Goal: Transaction & Acquisition: Subscribe to service/newsletter

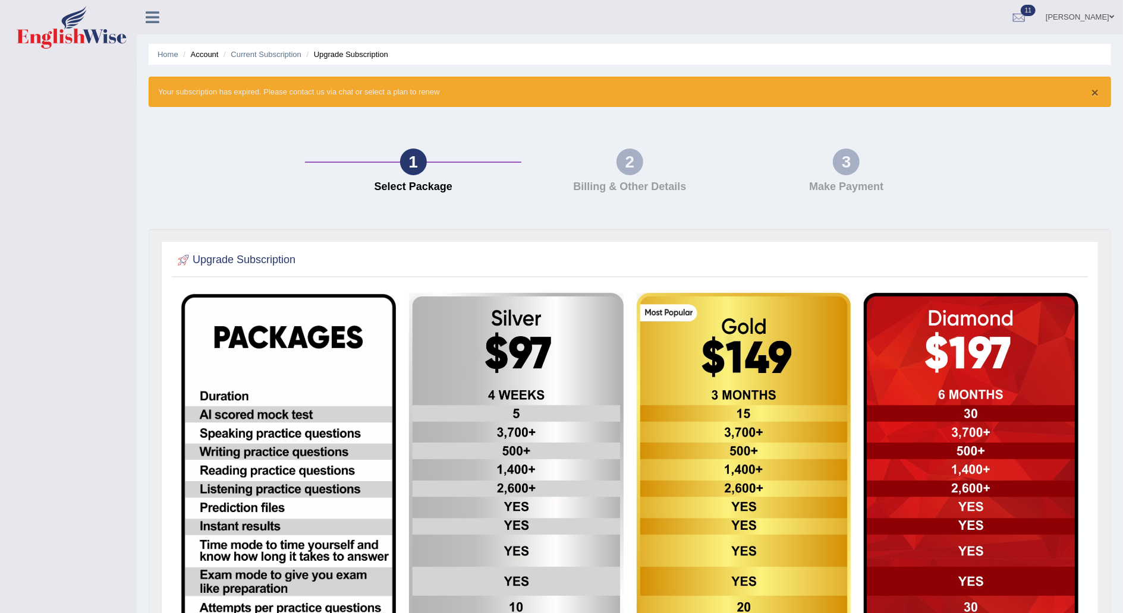
click at [1097, 93] on button "×" at bounding box center [1094, 92] width 7 height 12
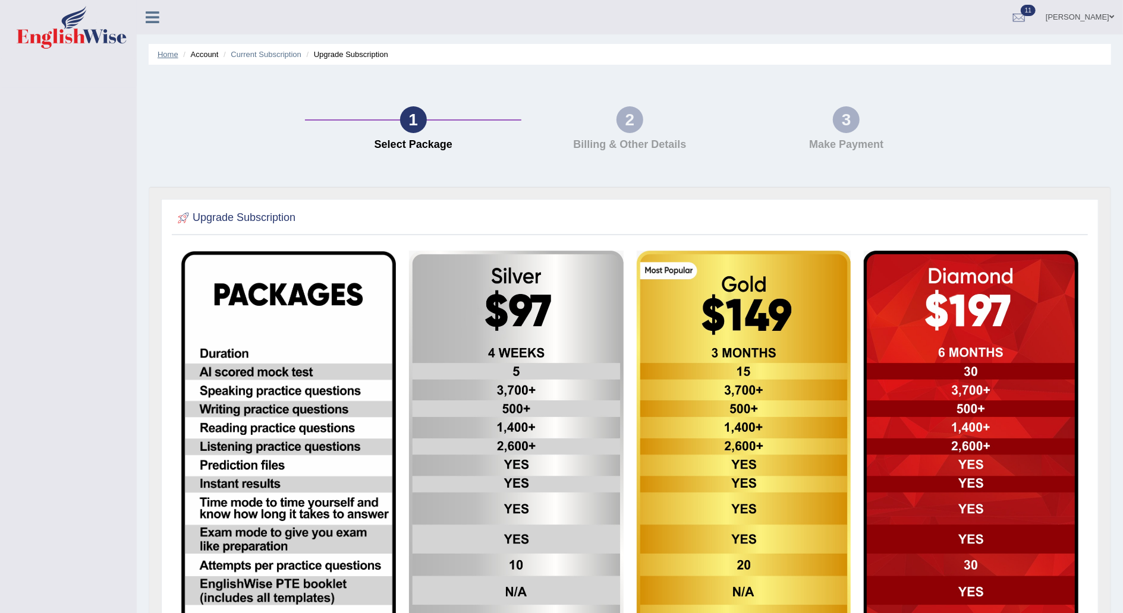
click at [164, 53] on link "Home" at bounding box center [168, 54] width 21 height 9
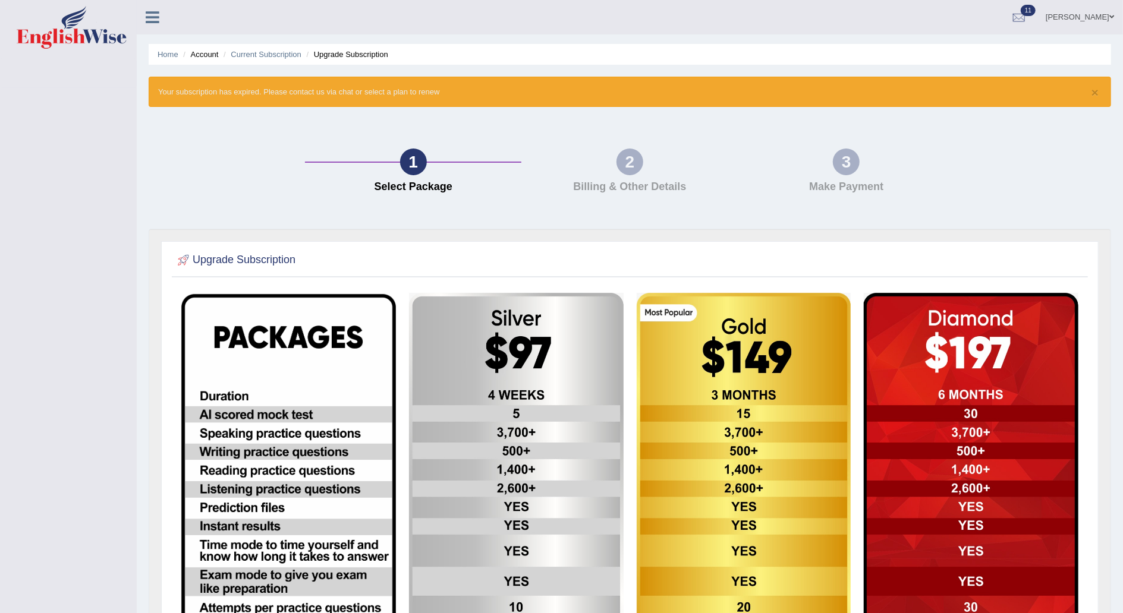
click at [164, 53] on link "Home" at bounding box center [168, 54] width 21 height 9
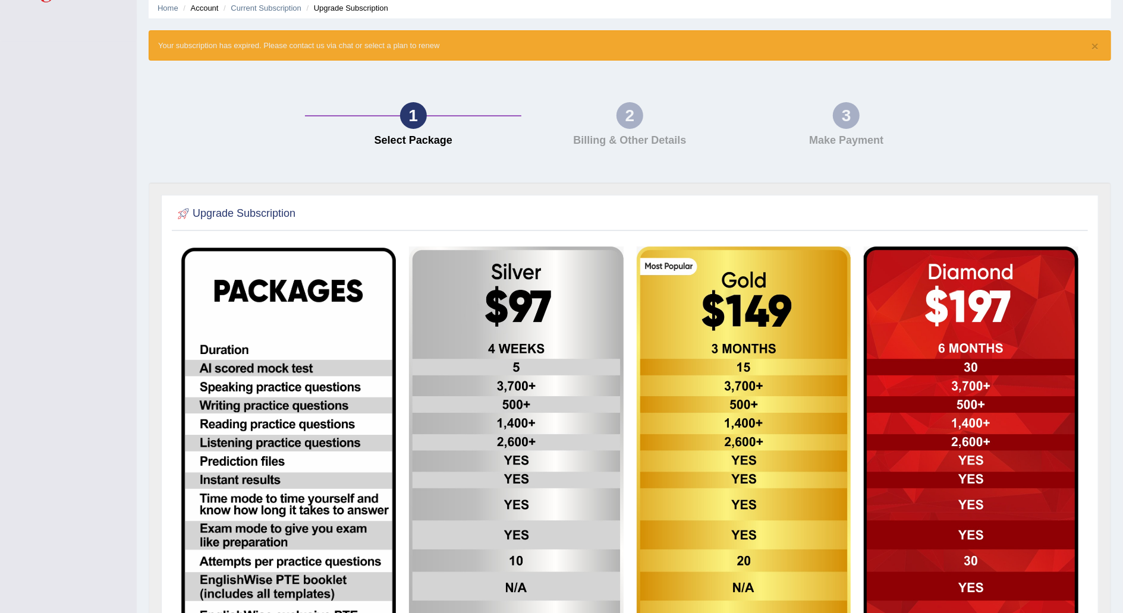
scroll to position [50, 0]
